Goal: Information Seeking & Learning: Learn about a topic

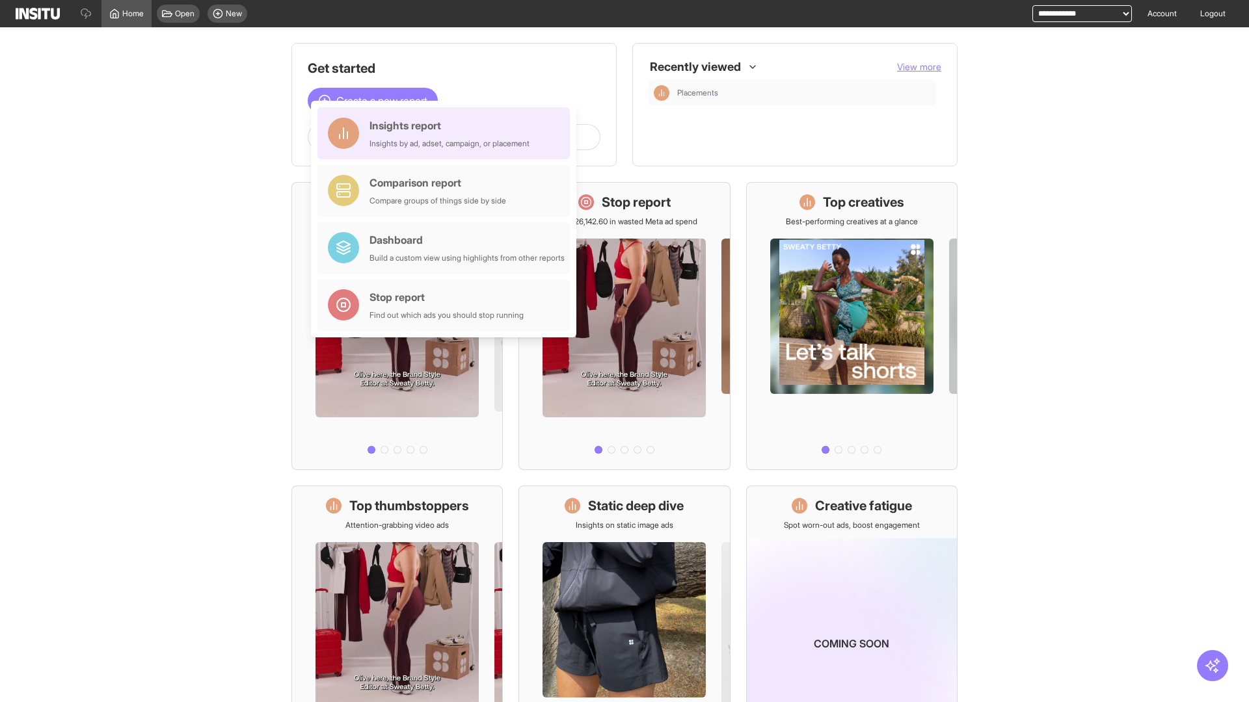
click at [447, 133] on div "Insights report Insights by ad, adset, campaign, or placement" at bounding box center [449, 133] width 160 height 31
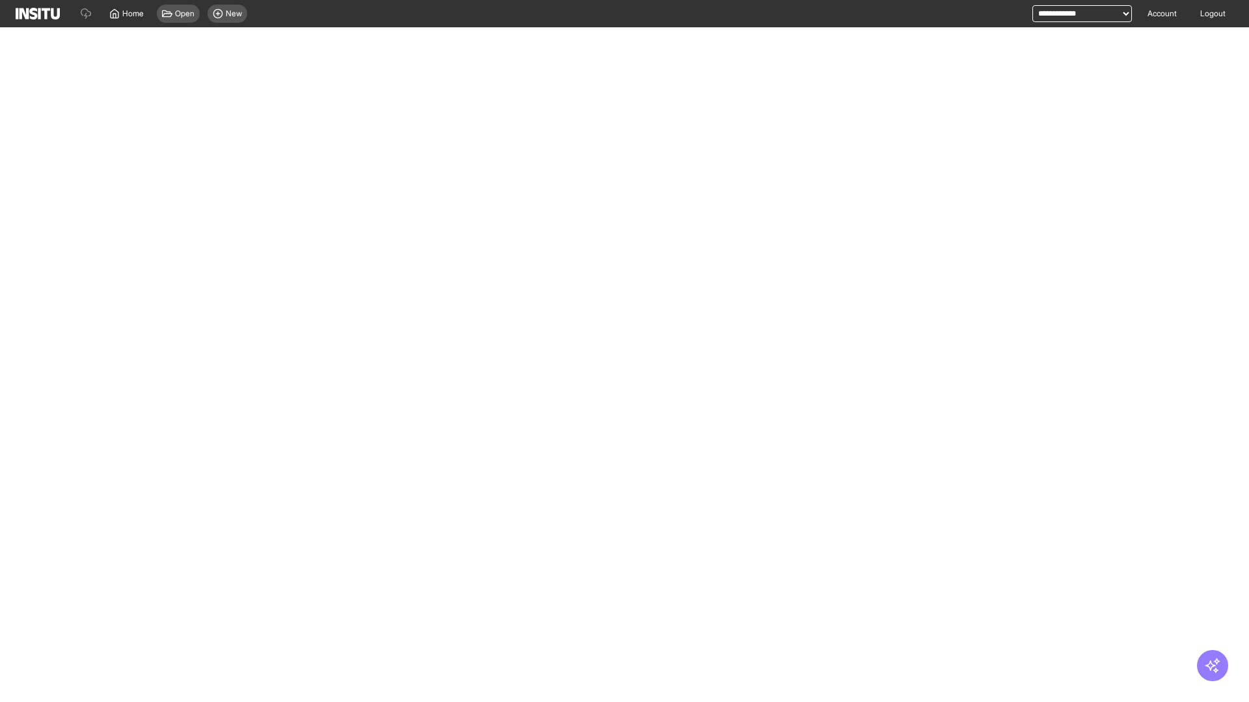
select select "**"
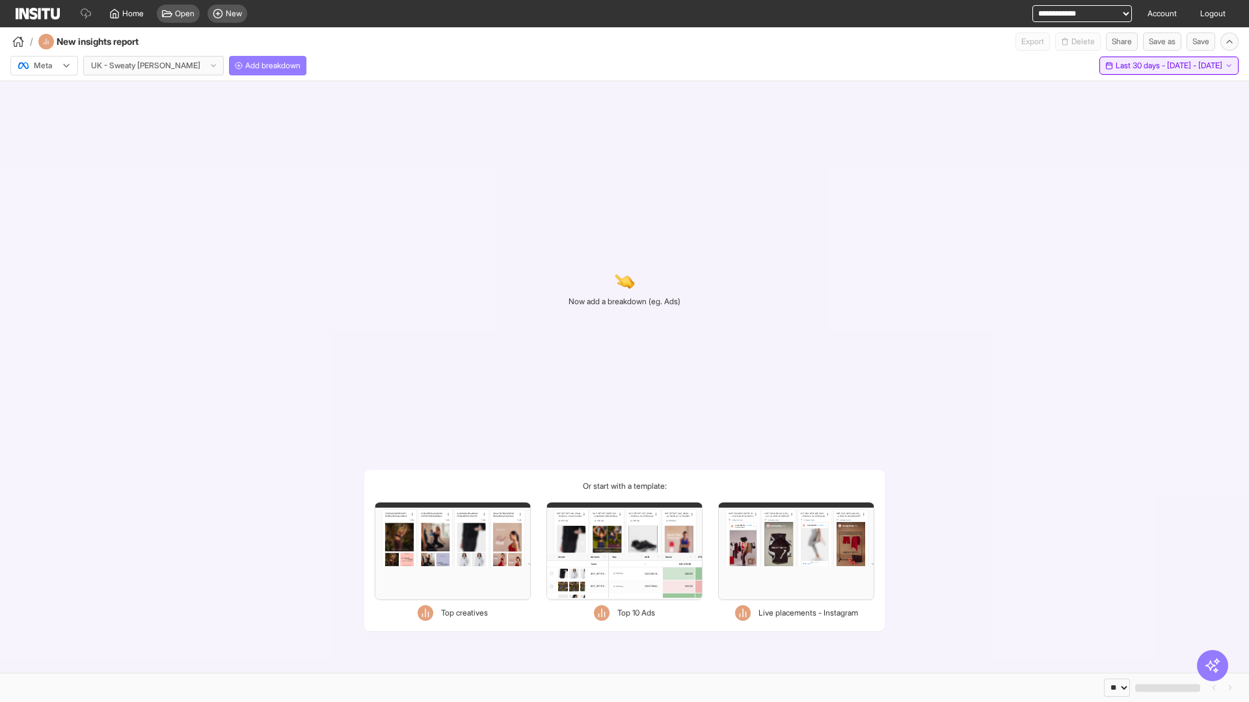
click at [1140, 66] on span "Last 30 days - [DATE] - [DATE]" at bounding box center [1168, 65] width 107 height 10
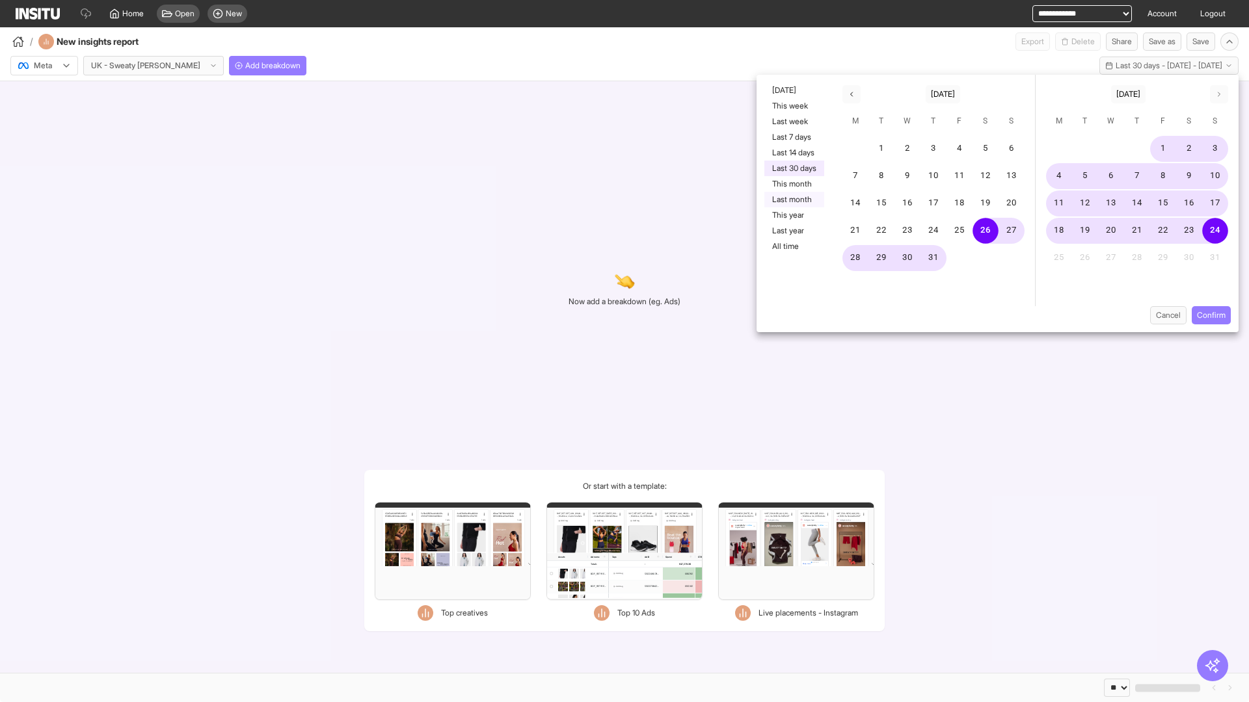
click at [793, 200] on button "Last month" at bounding box center [794, 200] width 60 height 16
